Goal: Task Accomplishment & Management: Use online tool/utility

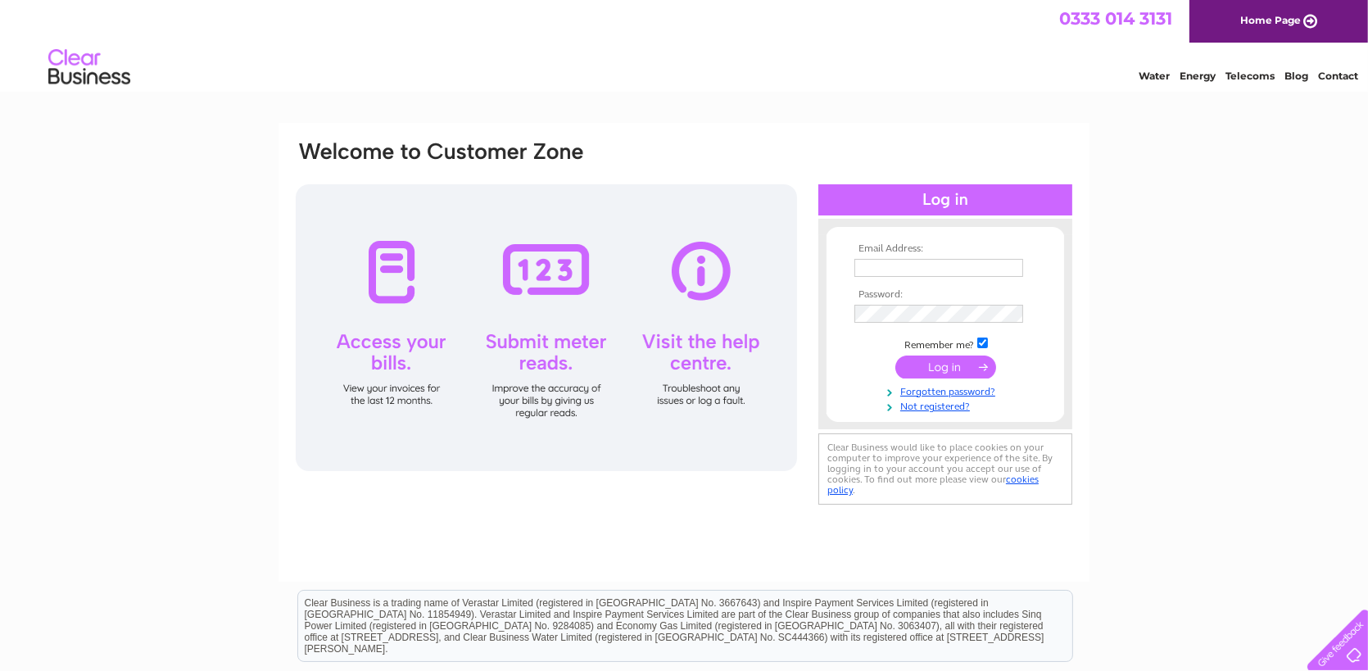
click at [907, 261] on input "text" at bounding box center [939, 268] width 169 height 18
type input "stewart@avocargo.com"
click at [951, 367] on input "submit" at bounding box center [945, 367] width 101 height 23
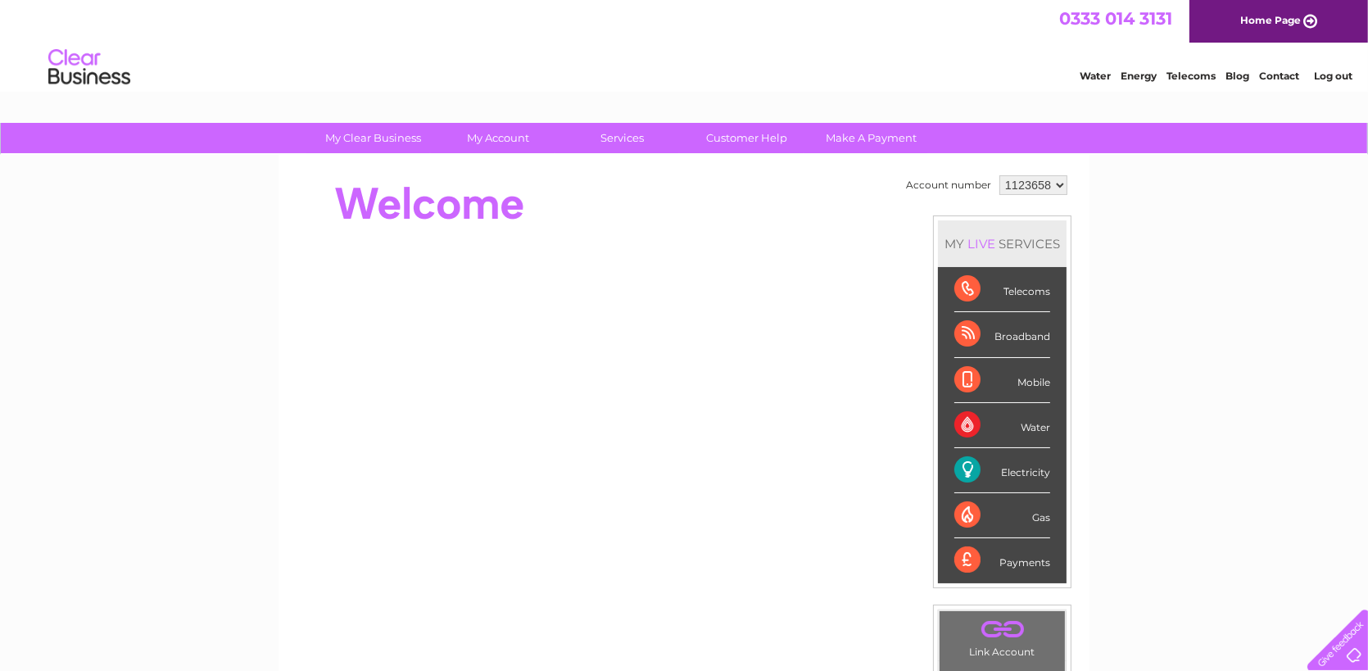
click at [1003, 467] on div "Electricity" at bounding box center [1002, 470] width 96 height 45
click at [93, 393] on div "My Clear Business Login Details My Details My Preferences Link Account My Accou…" at bounding box center [684, 583] width 1368 height 921
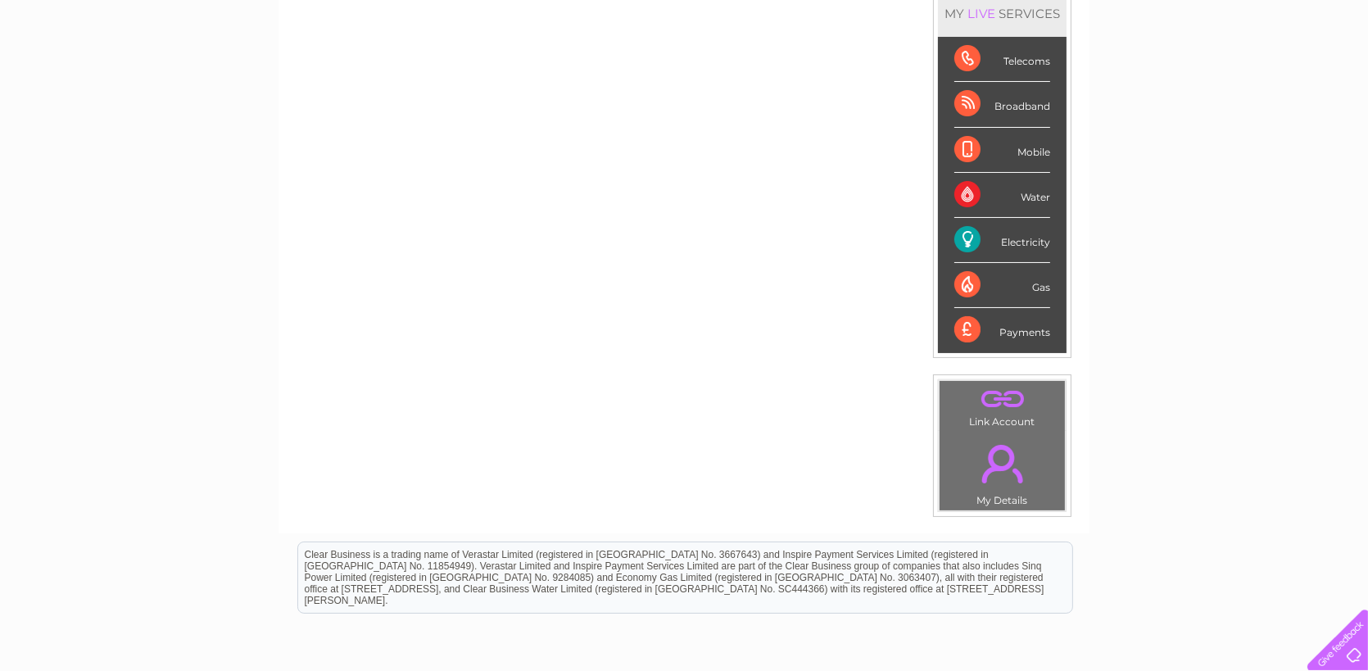
scroll to position [323, 0]
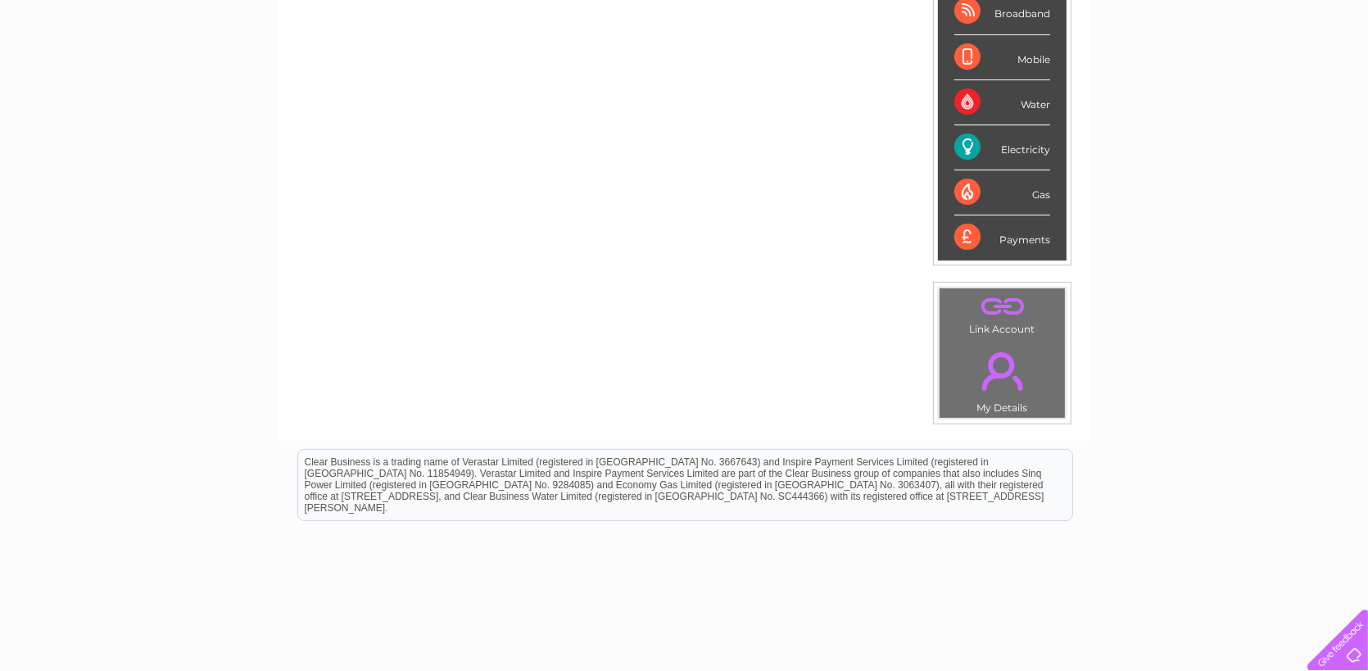
click at [206, 297] on div "My Clear Business Login Details My Details My Preferences Link Account My Accou…" at bounding box center [684, 260] width 1368 height 921
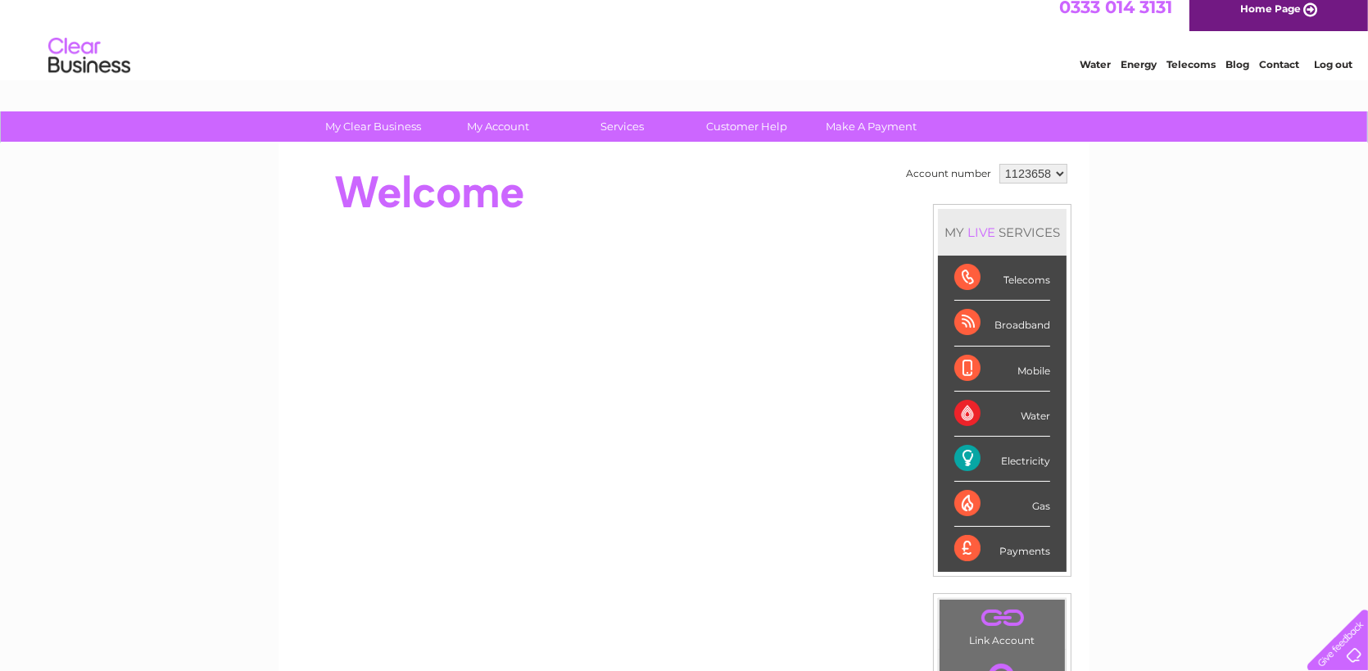
scroll to position [0, 0]
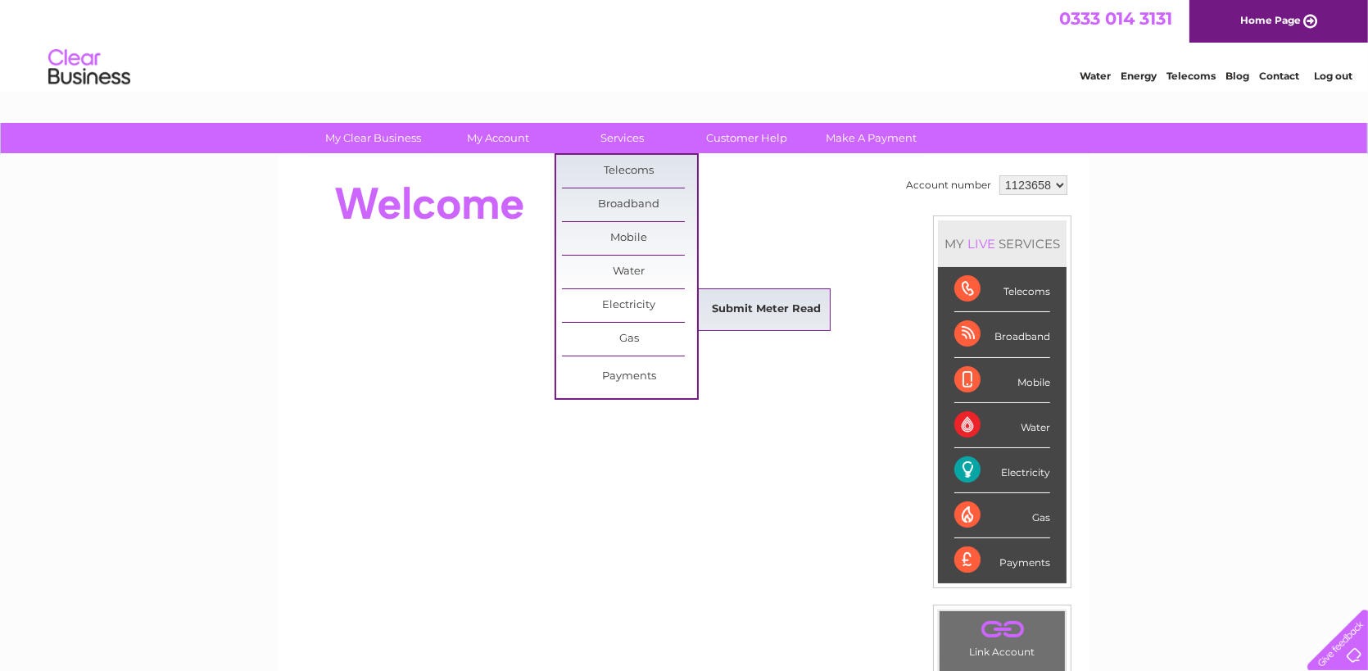
click at [743, 306] on link "Submit Meter Read" at bounding box center [767, 309] width 135 height 33
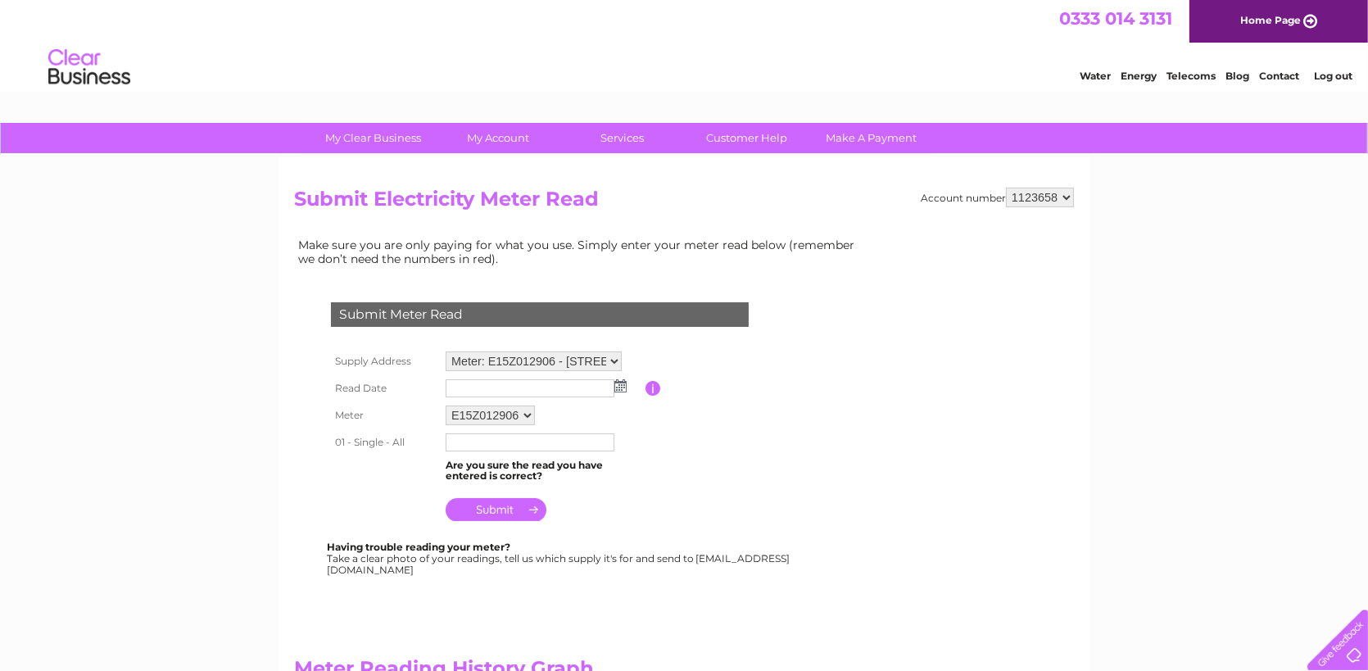
click at [623, 380] on img at bounding box center [620, 385] width 12 height 13
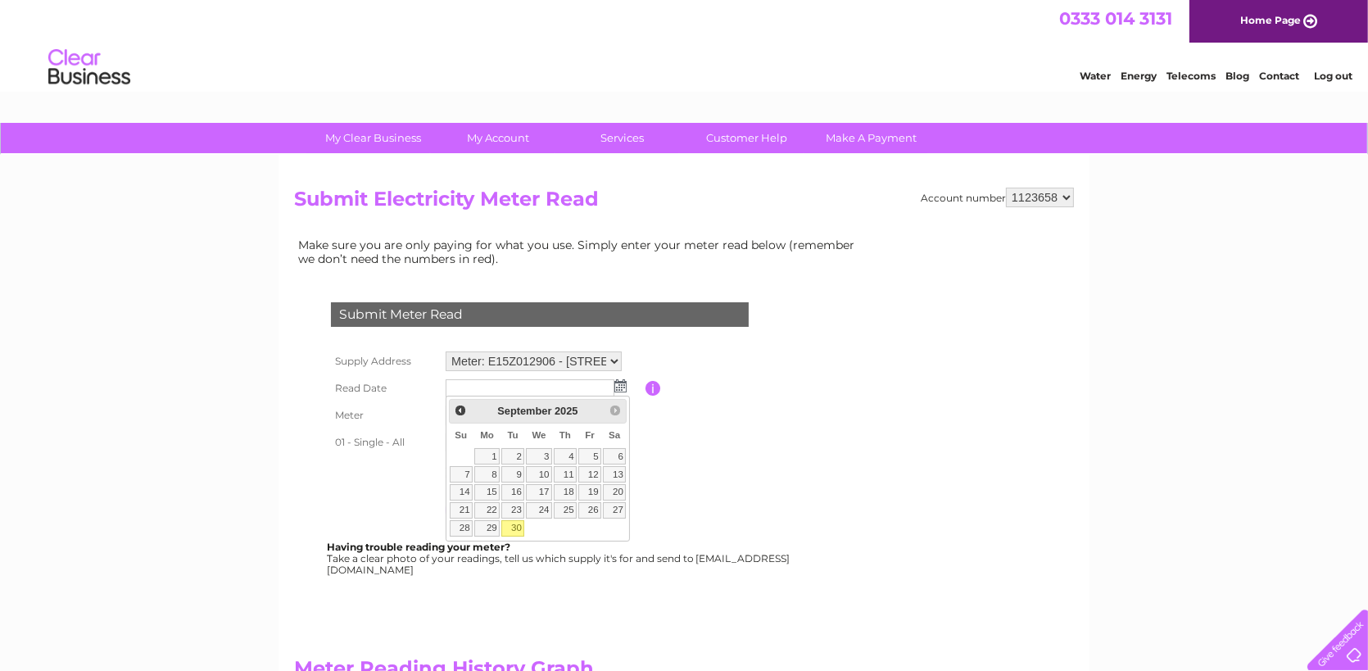
click at [524, 537] on link "30" at bounding box center [512, 528] width 23 height 16
type input "2025/09/30"
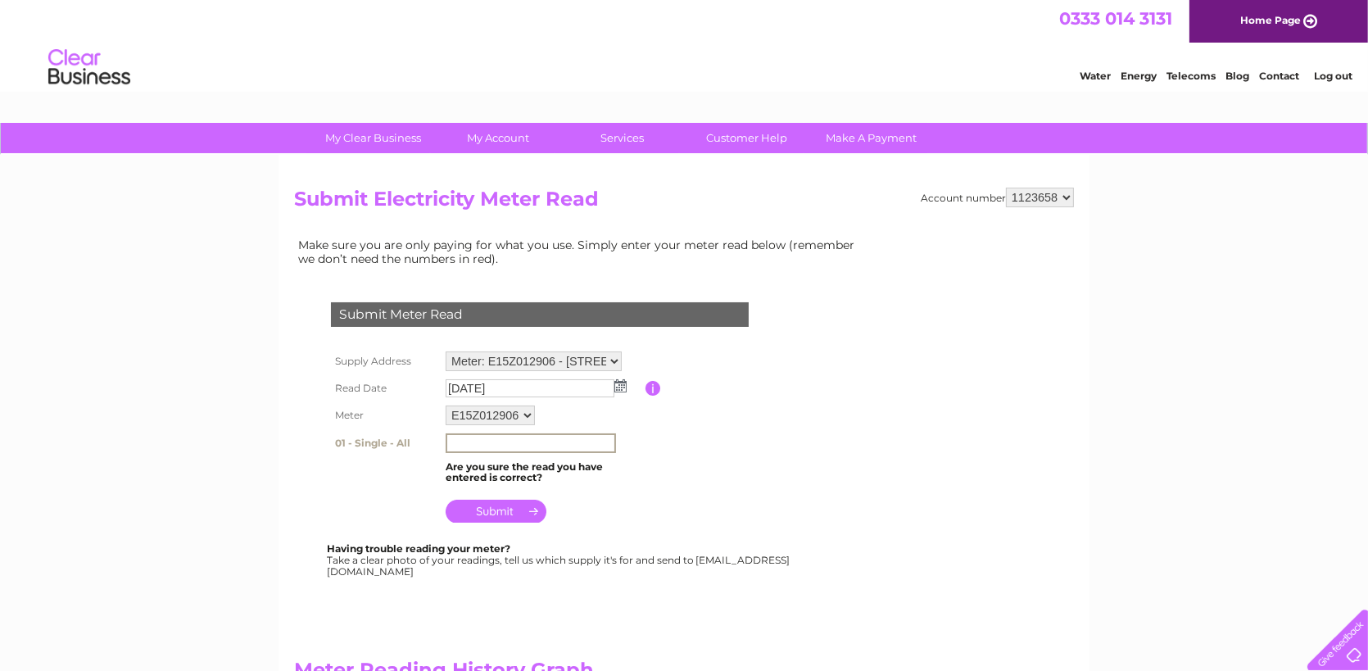
click at [478, 440] on input "text" at bounding box center [531, 443] width 170 height 20
type input "164898"
click at [500, 509] on input "submit" at bounding box center [496, 509] width 101 height 23
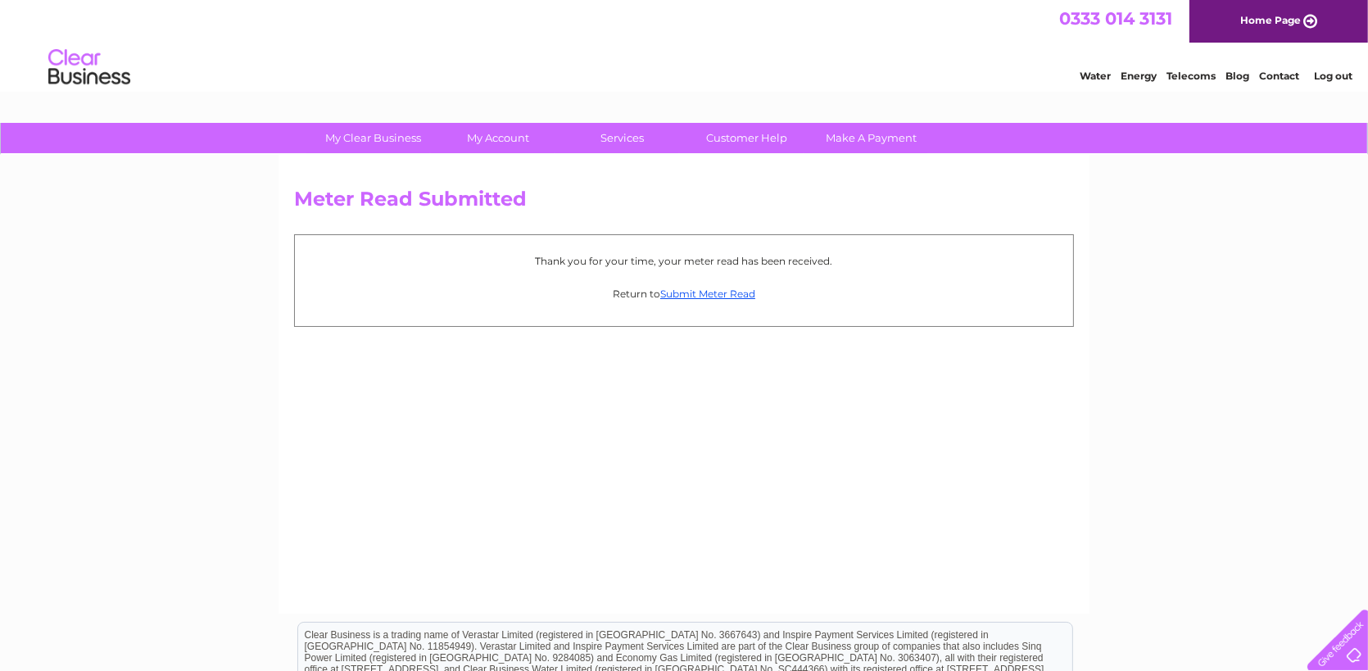
click at [1335, 82] on link "Log out" at bounding box center [1333, 76] width 39 height 12
